Goal: Transaction & Acquisition: Purchase product/service

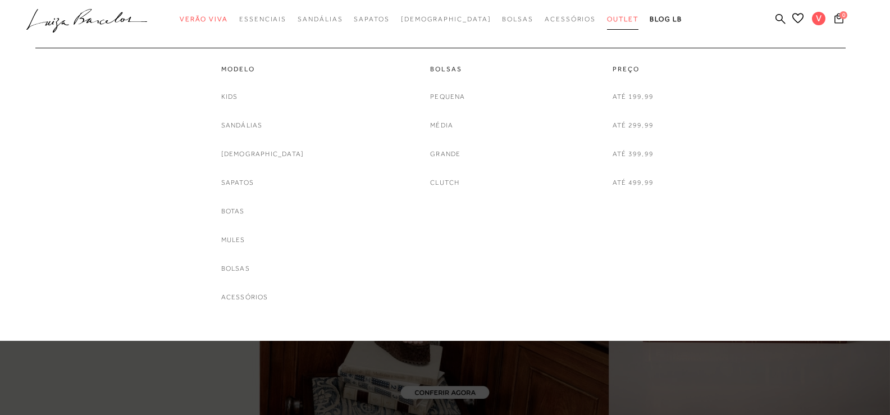
click at [607, 19] on span "Outlet" at bounding box center [622, 19] width 31 height 8
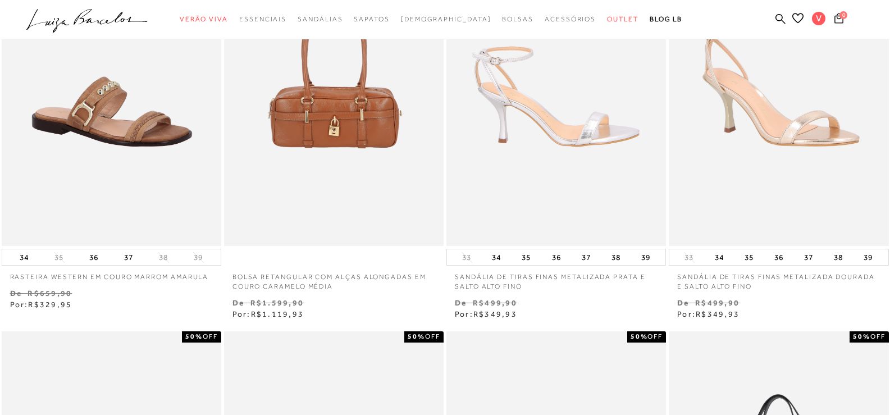
scroll to position [169, 0]
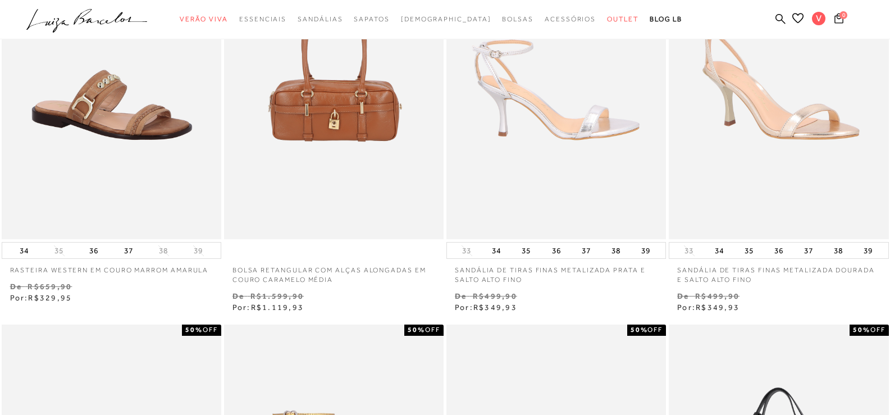
click at [579, 120] on img at bounding box center [557, 75] width 219 height 330
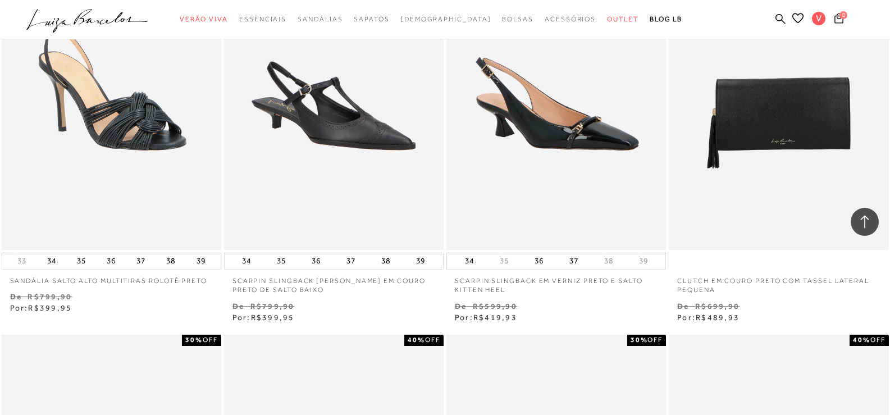
scroll to position [1011, 0]
